Goal: Transaction & Acquisition: Purchase product/service

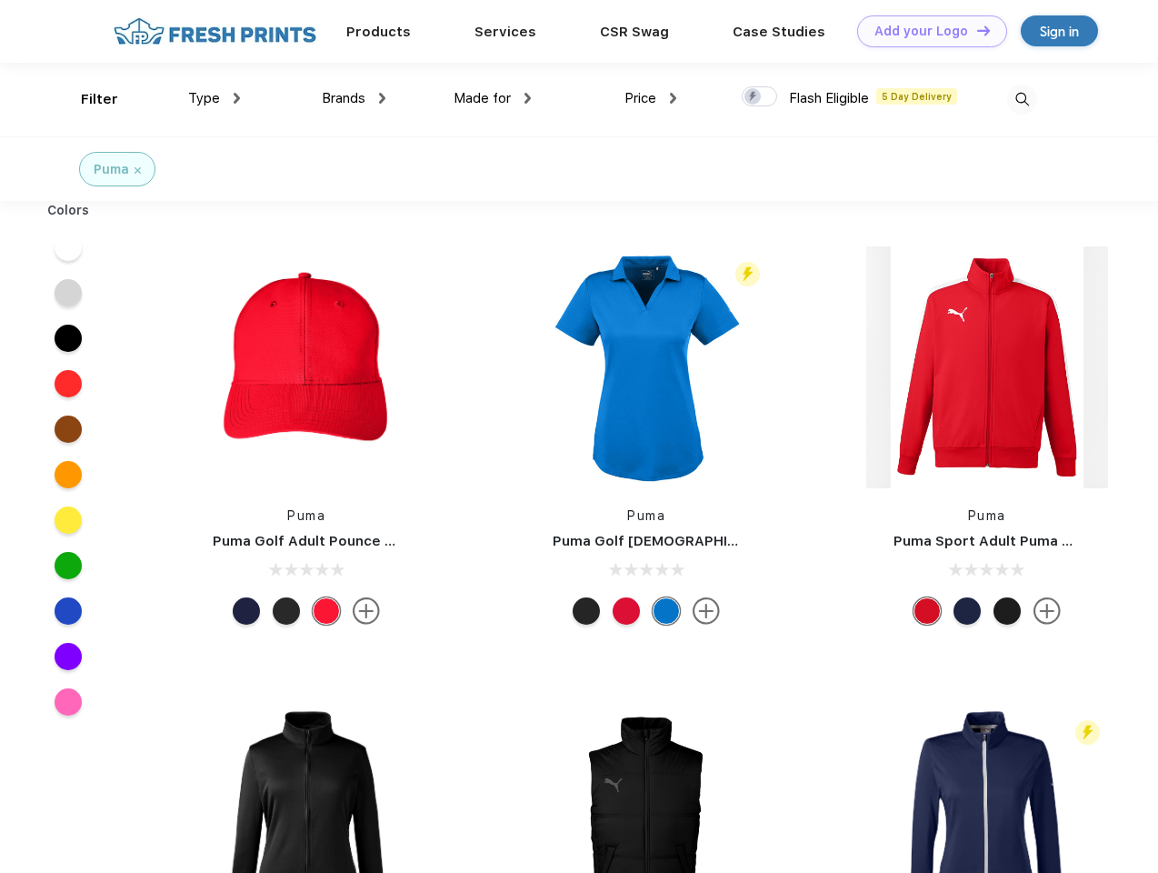
click at [925, 31] on link "Add your Logo Design Tool" at bounding box center [932, 31] width 150 height 32
click at [0, 0] on div "Design Tool" at bounding box center [0, 0] width 0 height 0
click at [975, 30] on link "Add your Logo Design Tool" at bounding box center [932, 31] width 150 height 32
click at [87, 99] on div "Filter" at bounding box center [99, 99] width 37 height 21
click at [215, 98] on span "Type" at bounding box center [204, 98] width 32 height 16
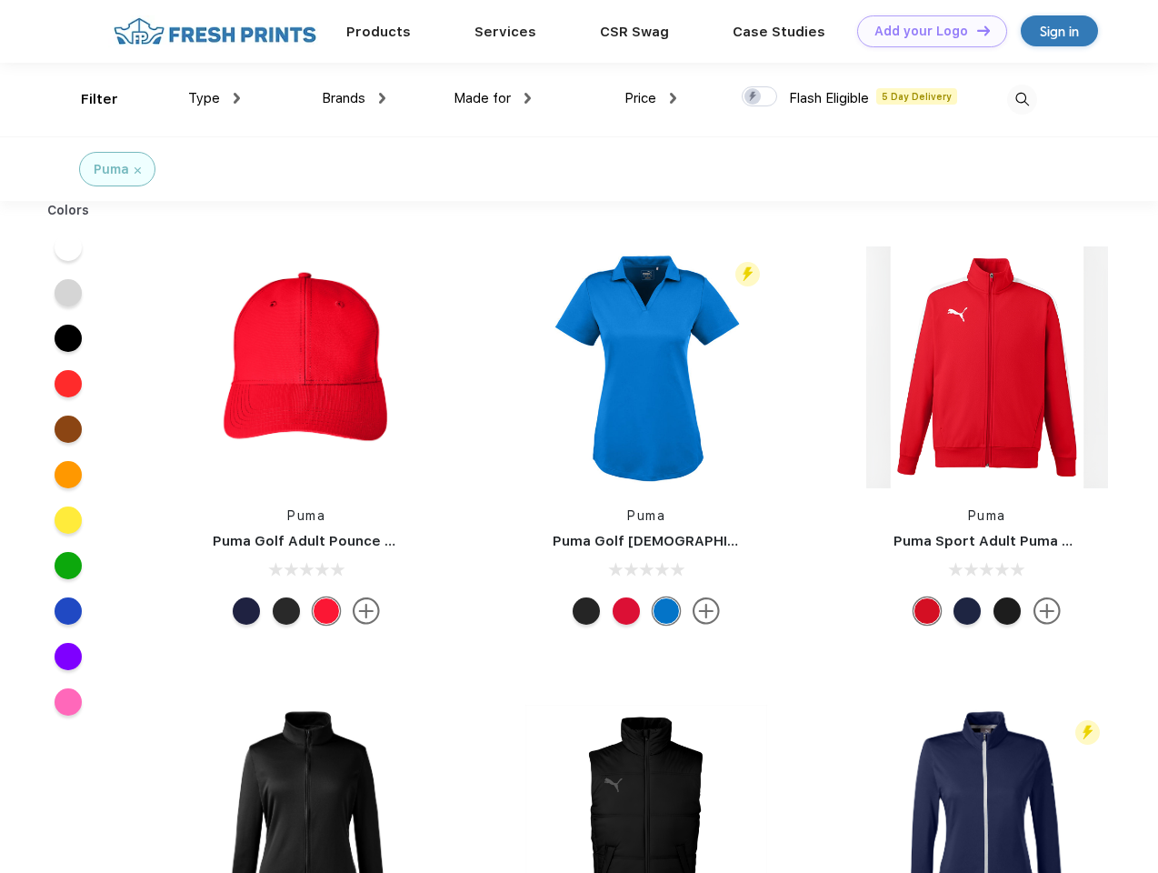
click at [354, 98] on span "Brands" at bounding box center [344, 98] width 44 height 16
click at [493, 98] on span "Made for" at bounding box center [482, 98] width 57 height 16
click at [651, 98] on span "Price" at bounding box center [640, 98] width 32 height 16
click at [760, 97] on div at bounding box center [759, 96] width 35 height 20
click at [753, 97] on input "checkbox" at bounding box center [748, 91] width 12 height 12
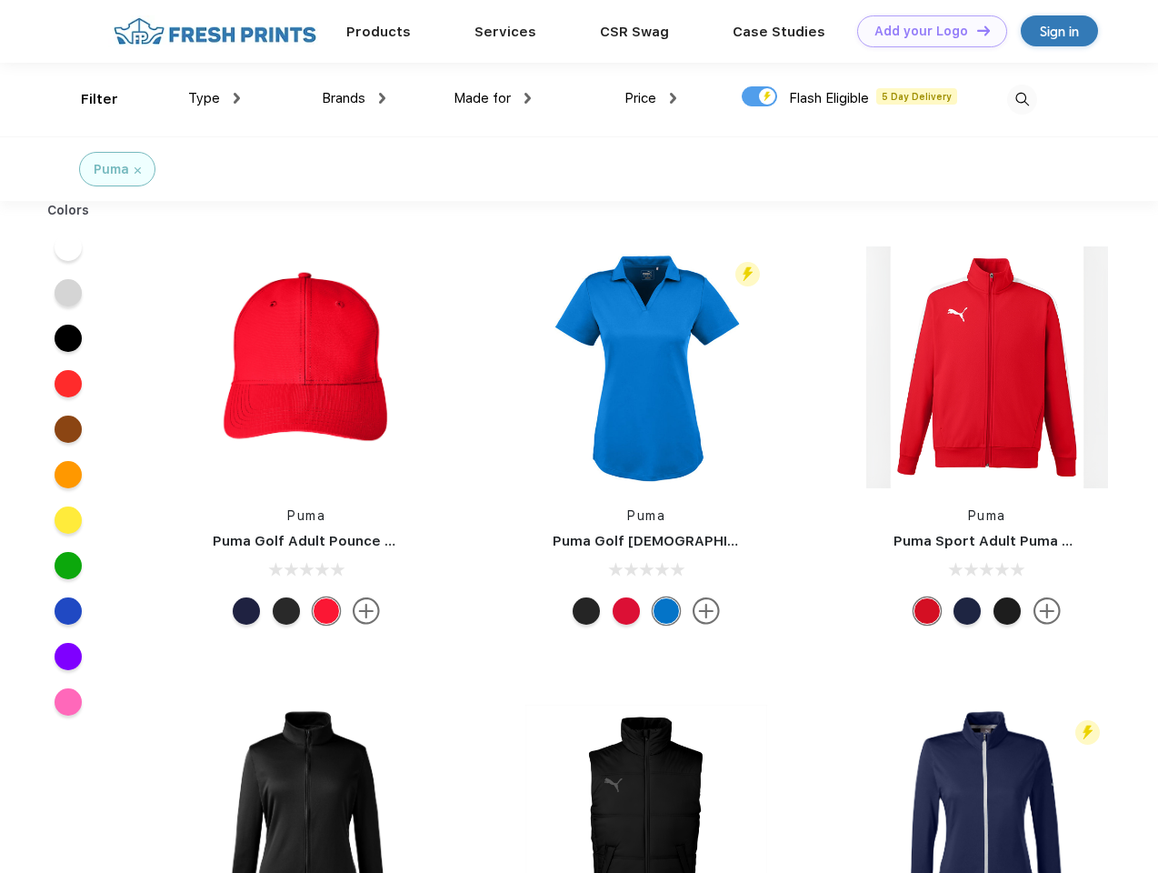
click at [1022, 99] on img at bounding box center [1022, 100] width 30 height 30
